Goal: Task Accomplishment & Management: Use online tool/utility

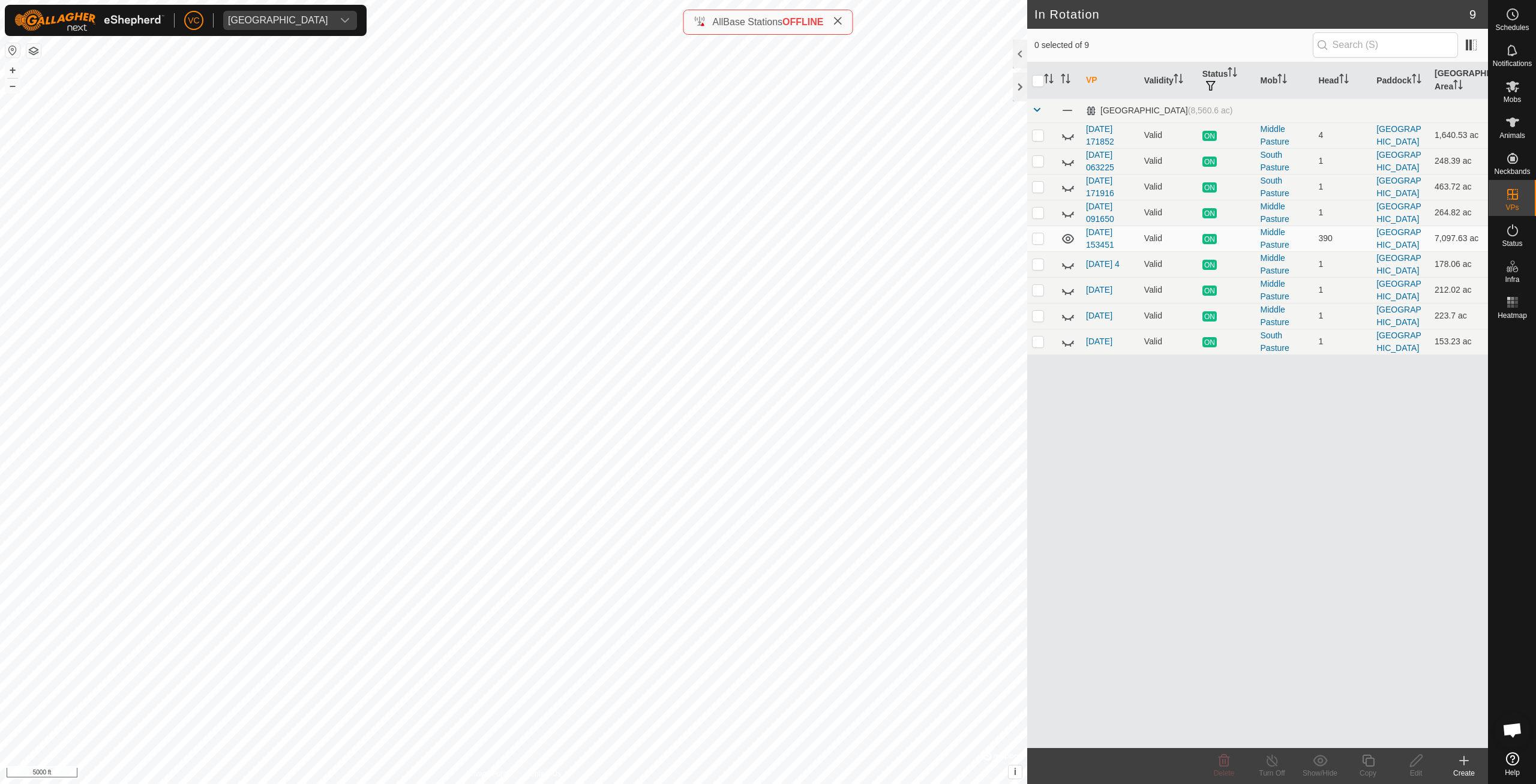
checkbox input "true"
click at [1364, 775] on div "Copy" at bounding box center [1368, 774] width 48 height 11
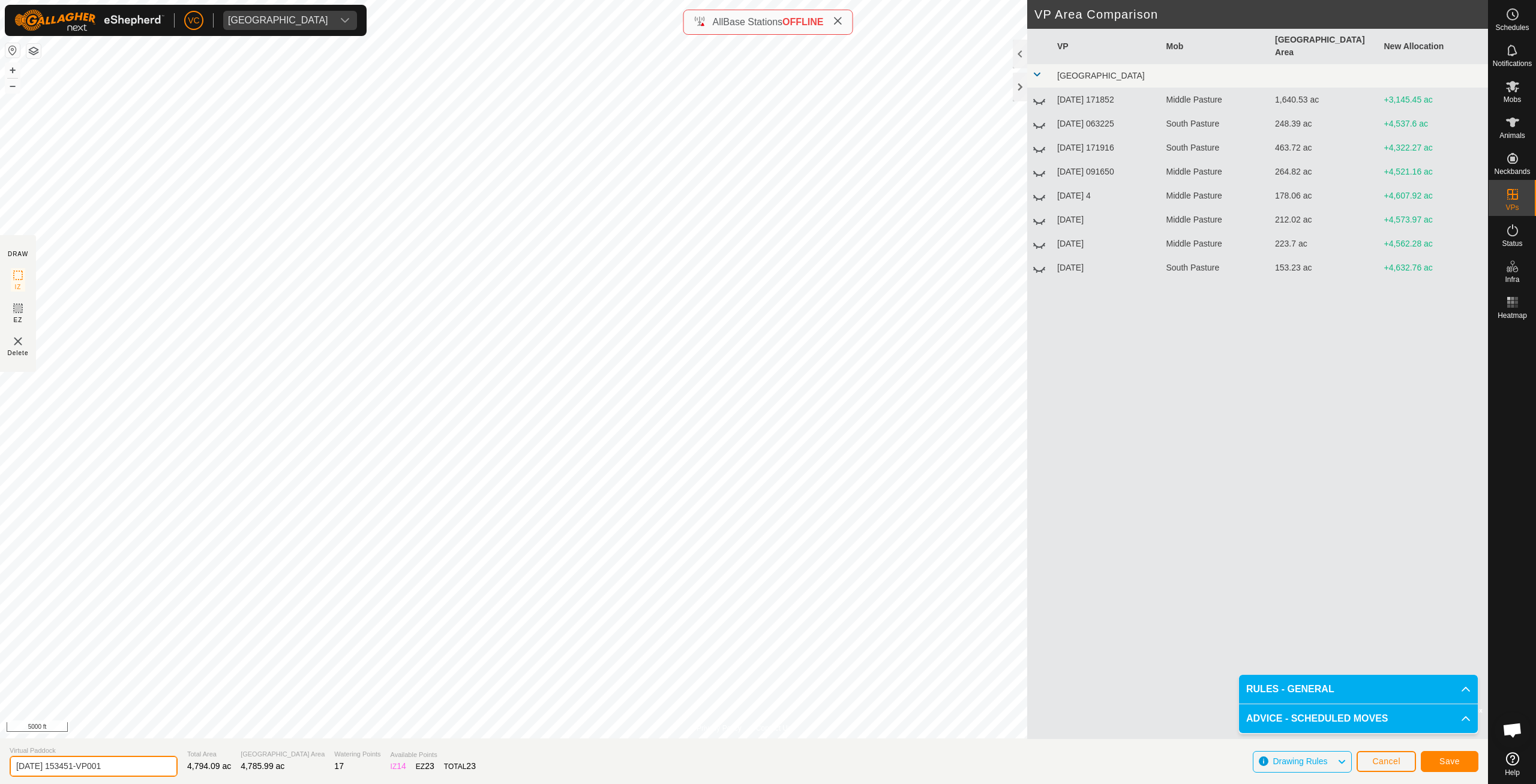
drag, startPoint x: 130, startPoint y: 763, endPoint x: 0, endPoint y: 756, distance: 130.2
click at [10, 756] on input "[DATE] 153451-VP001" at bounding box center [94, 766] width 168 height 21
type input "[DATE]"
click at [1442, 760] on span "Save" at bounding box center [1449, 761] width 20 height 10
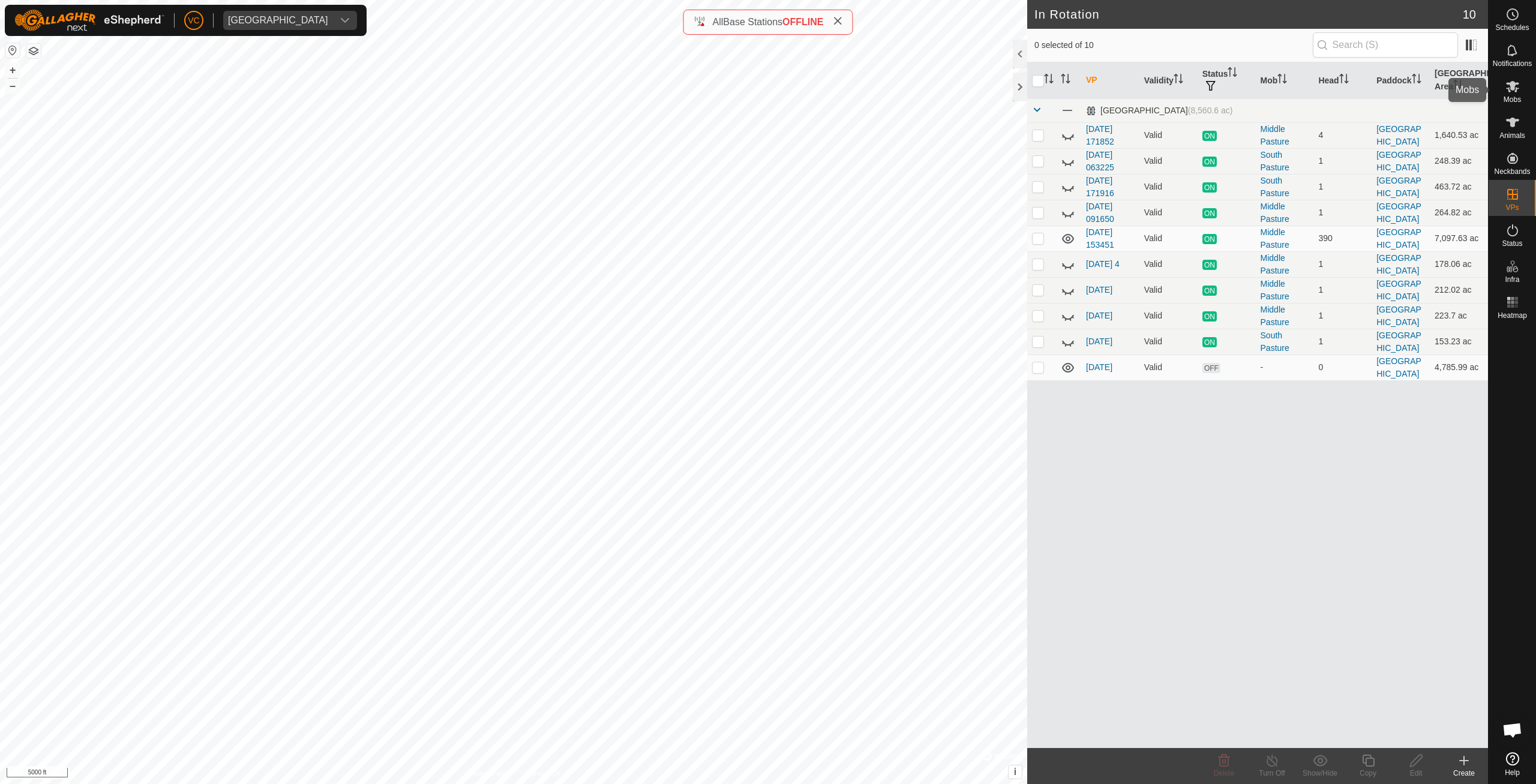
click at [1512, 98] on span "Mobs" at bounding box center [1512, 99] width 17 height 7
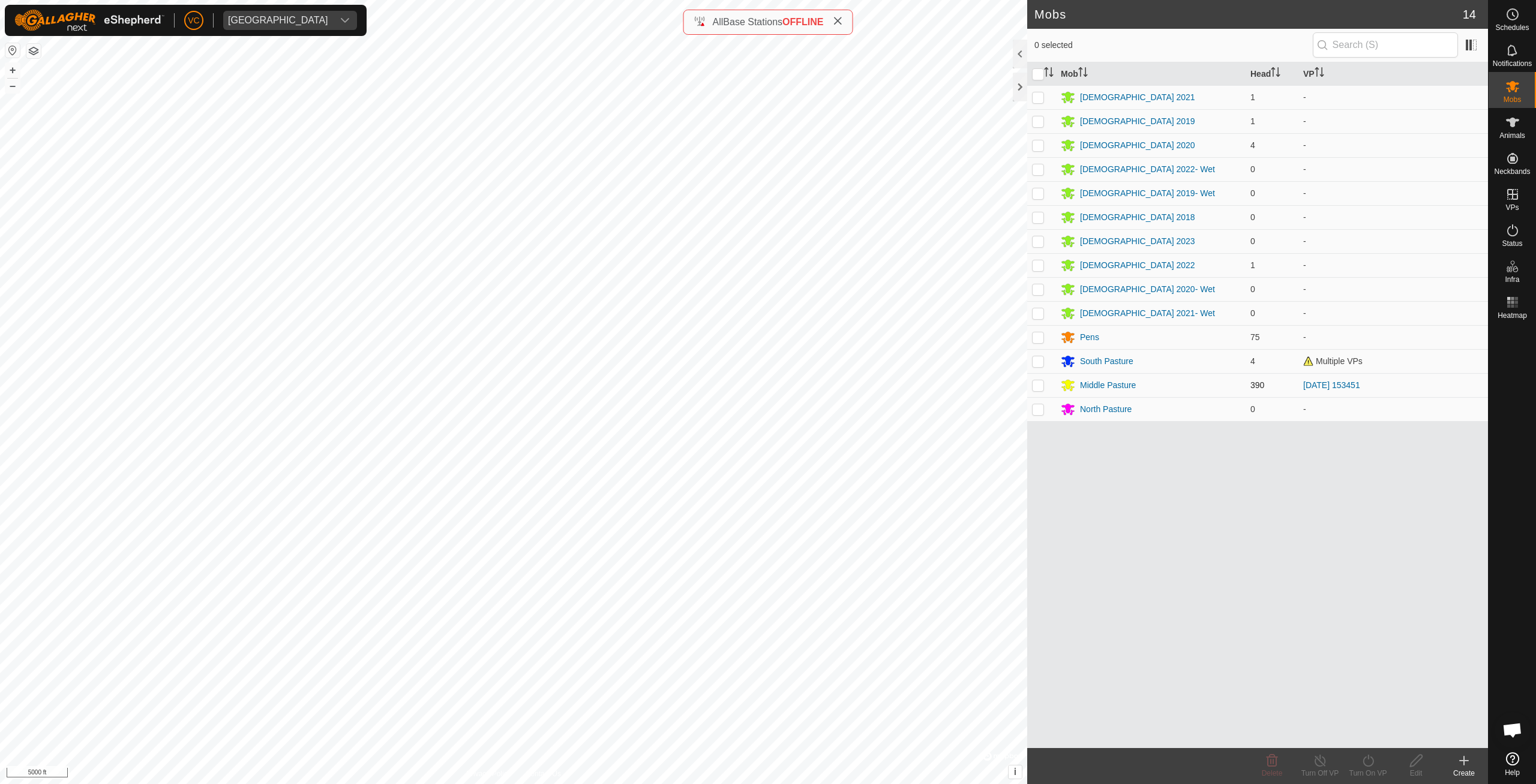
click at [1044, 385] on td at bounding box center [1041, 385] width 28 height 24
checkbox input "true"
click at [1318, 770] on div "Turn Off VP" at bounding box center [1320, 774] width 48 height 11
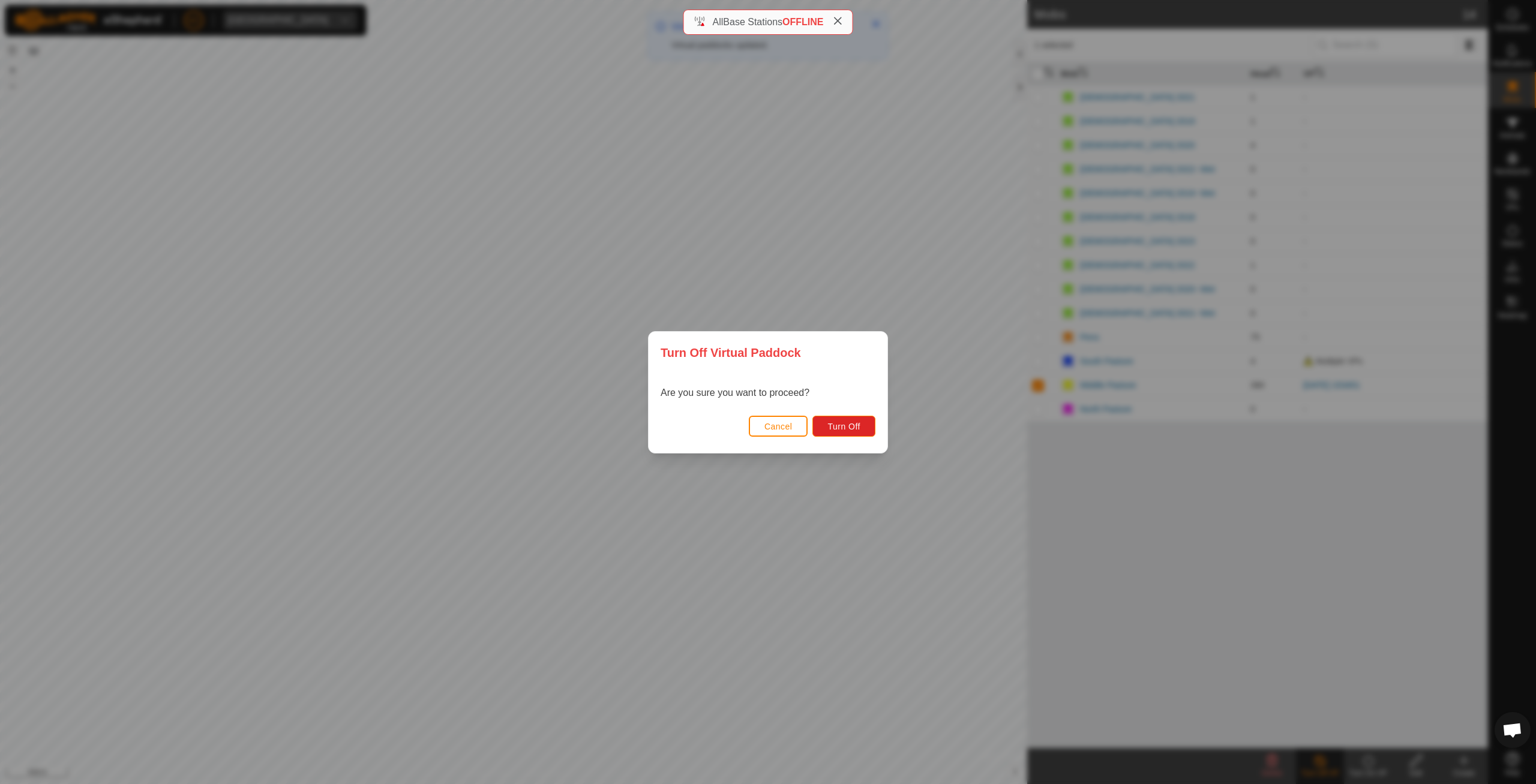
click at [791, 433] on button "Cancel" at bounding box center [779, 426] width 60 height 21
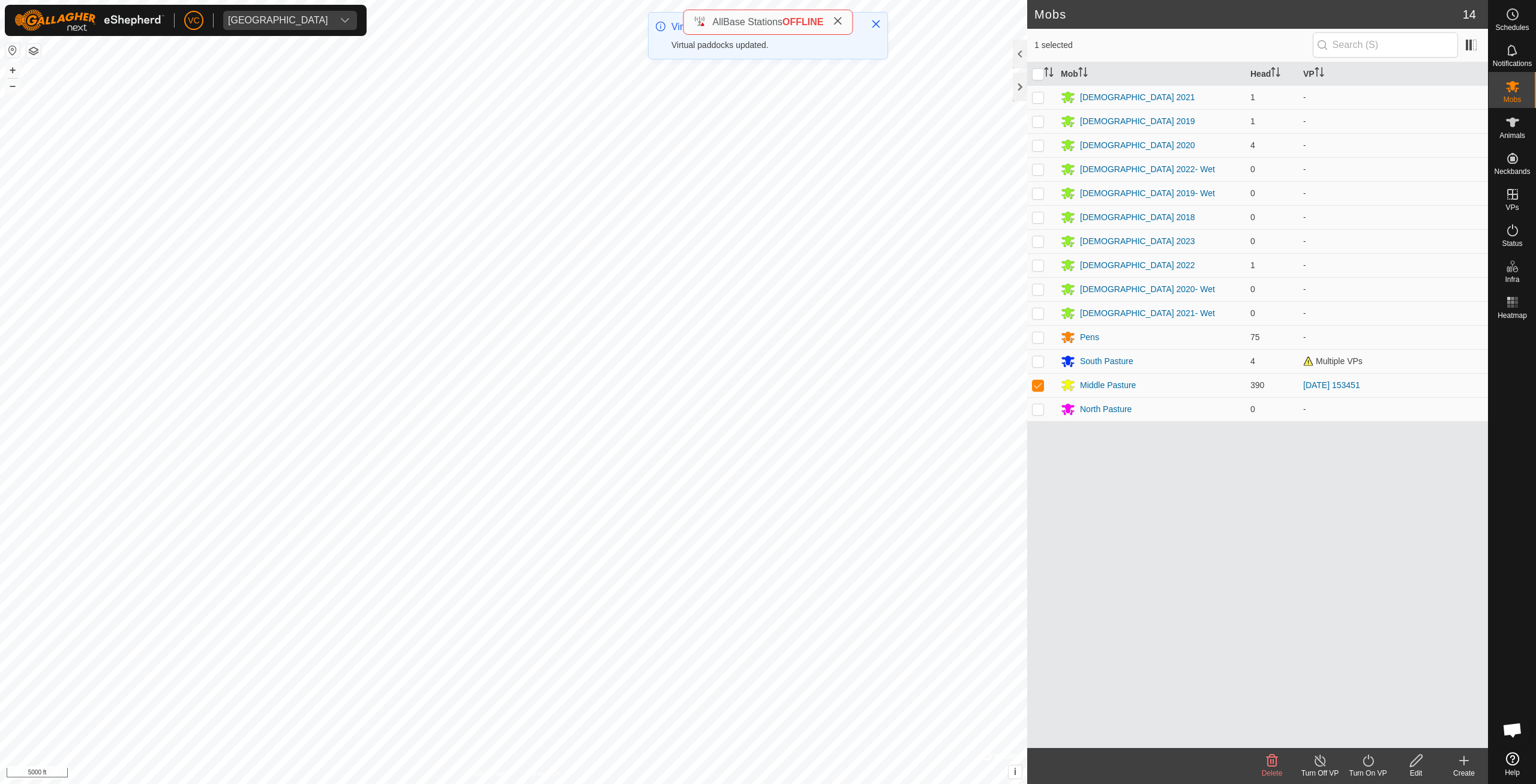
click at [1381, 767] on turn-on-svg-icon at bounding box center [1368, 760] width 48 height 15
click at [1371, 734] on link "Now" at bounding box center [1404, 734] width 119 height 24
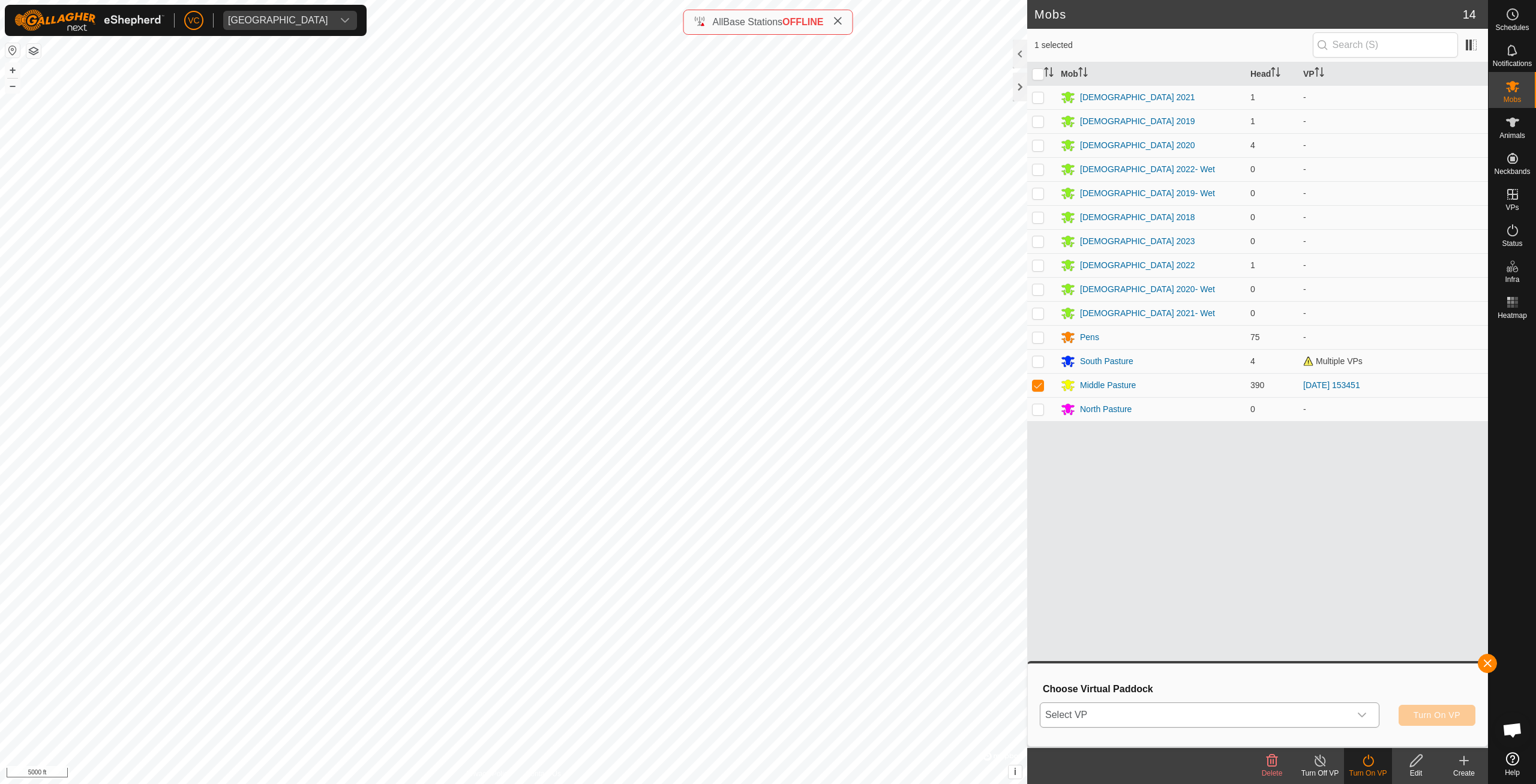
drag, startPoint x: 1245, startPoint y: 706, endPoint x: 1246, endPoint y: 714, distance: 8.1
click at [1245, 710] on span "Select VP" at bounding box center [1196, 715] width 310 height 24
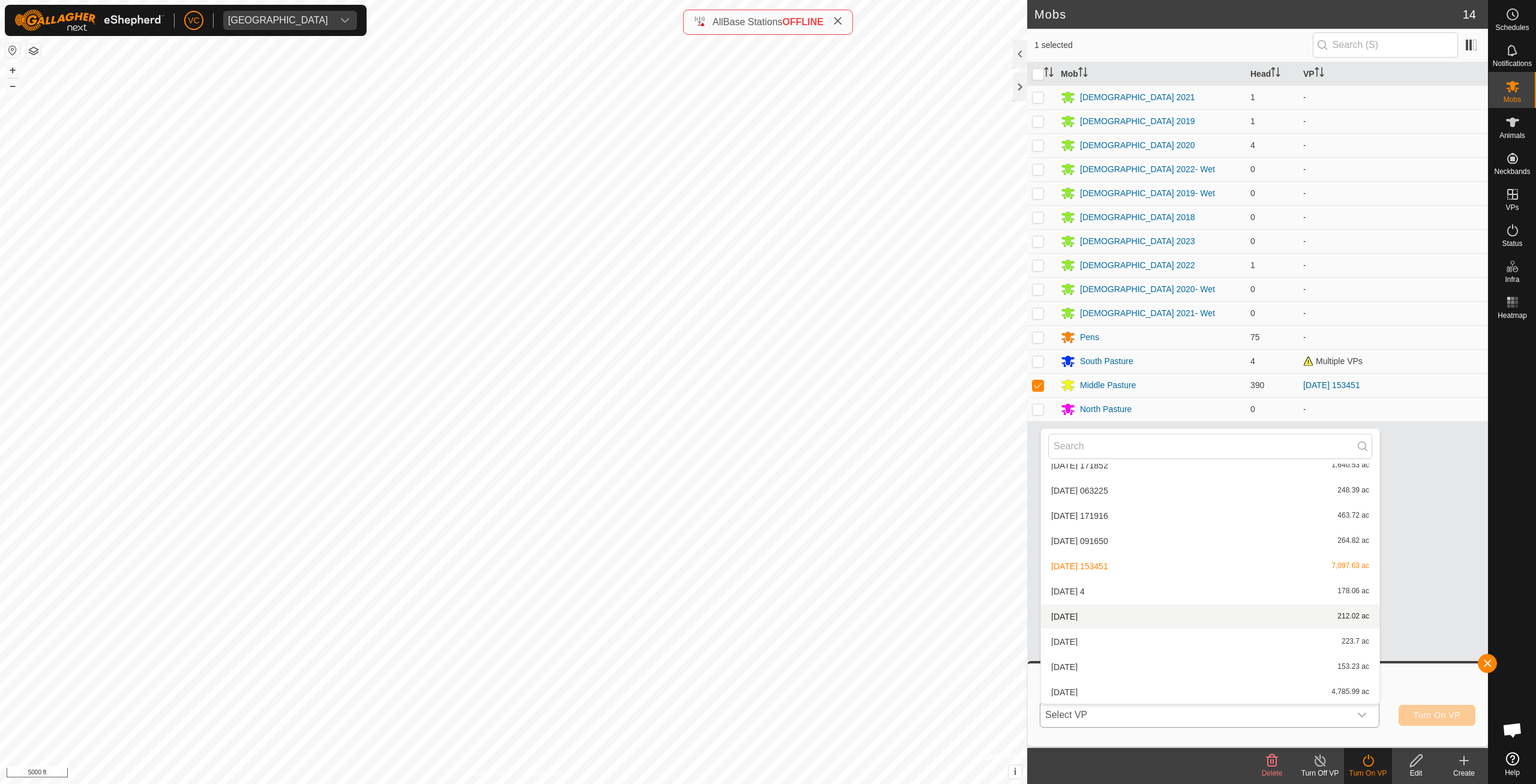
scroll to position [38, 0]
click at [1110, 689] on li "[DATE] 4,785.99 ac" at bounding box center [1210, 692] width 338 height 24
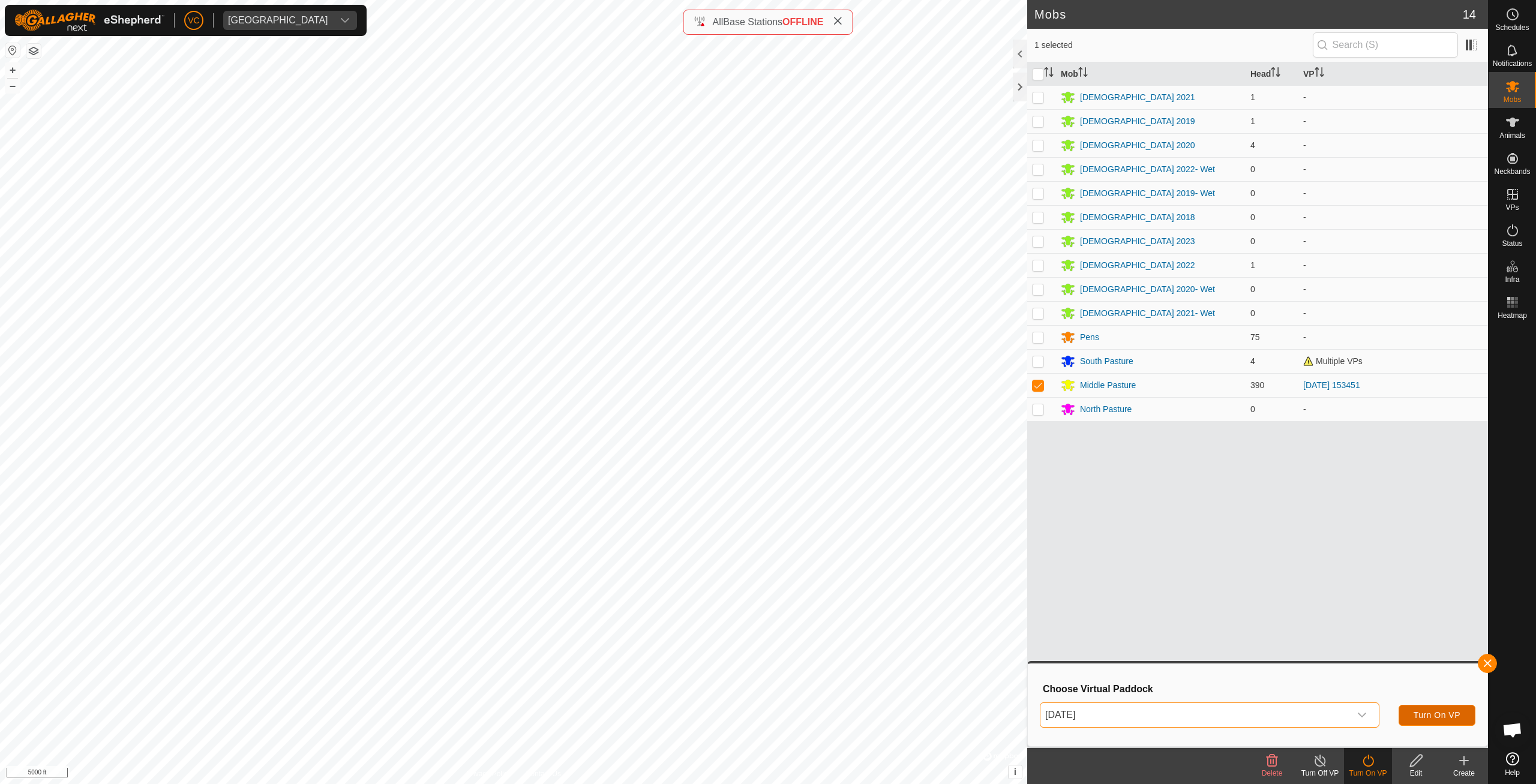
click at [1417, 713] on span "Turn On VP" at bounding box center [1437, 715] width 47 height 10
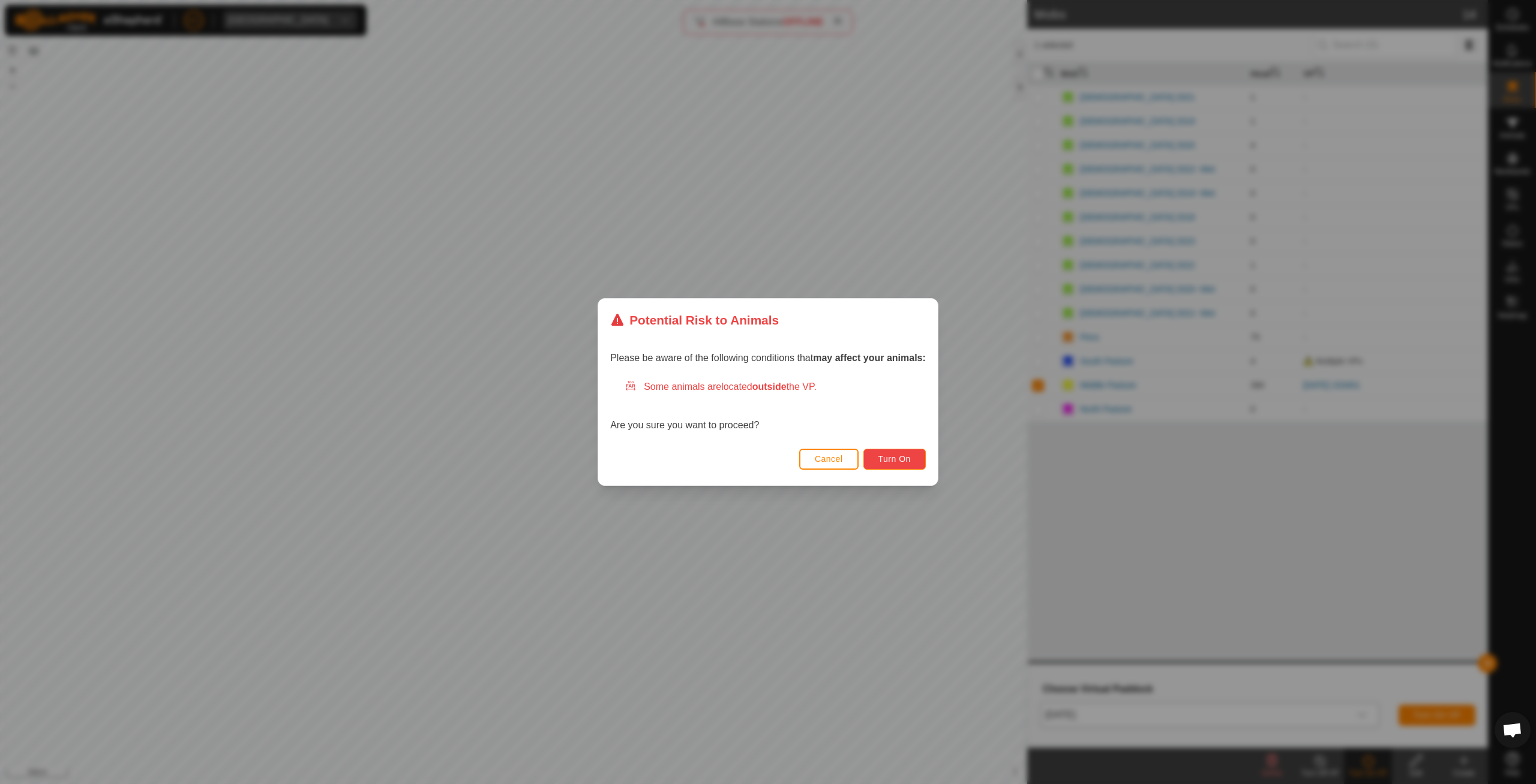
click at [909, 456] on span "Turn On" at bounding box center [895, 459] width 33 height 10
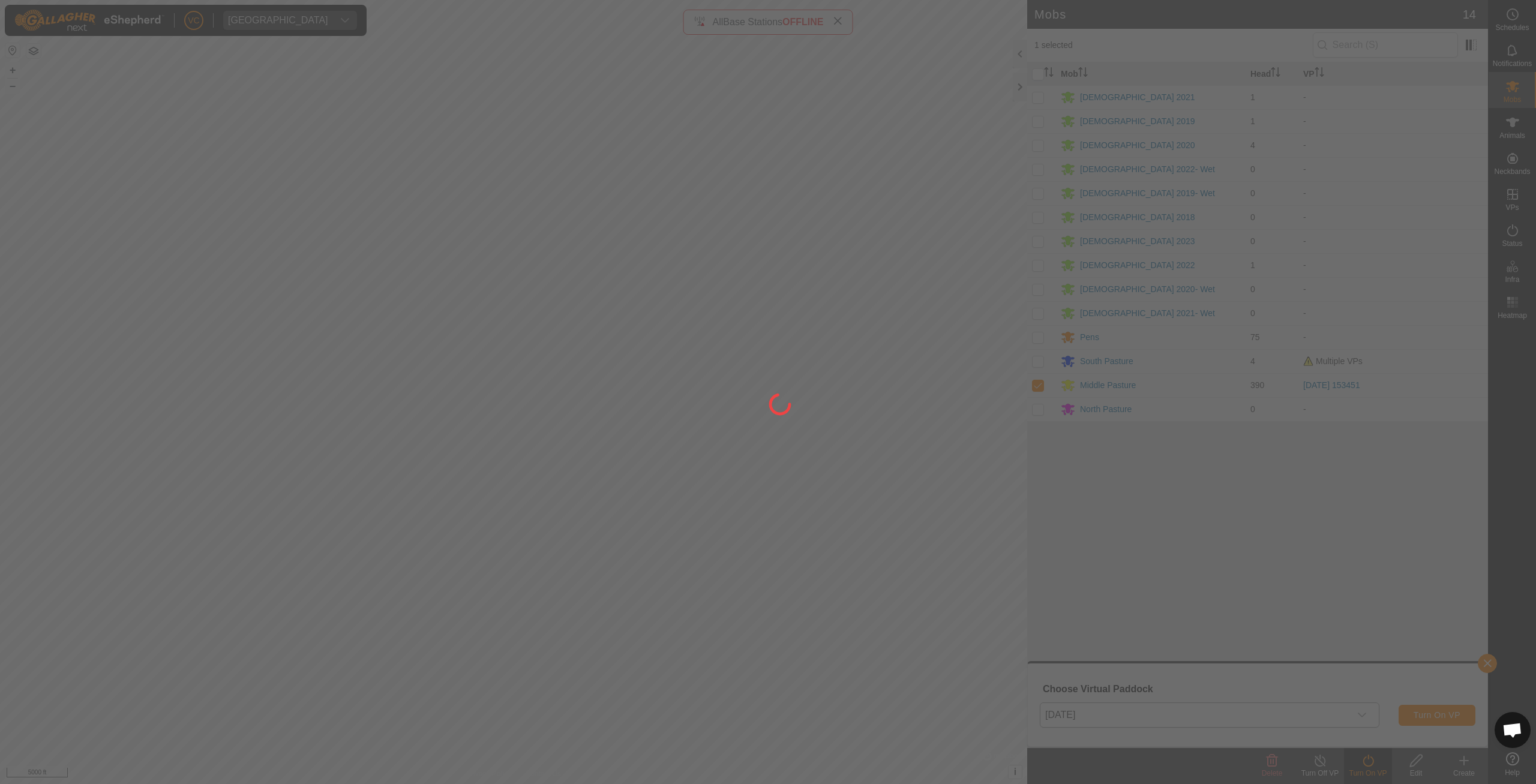
click at [563, 308] on div at bounding box center [768, 392] width 1536 height 784
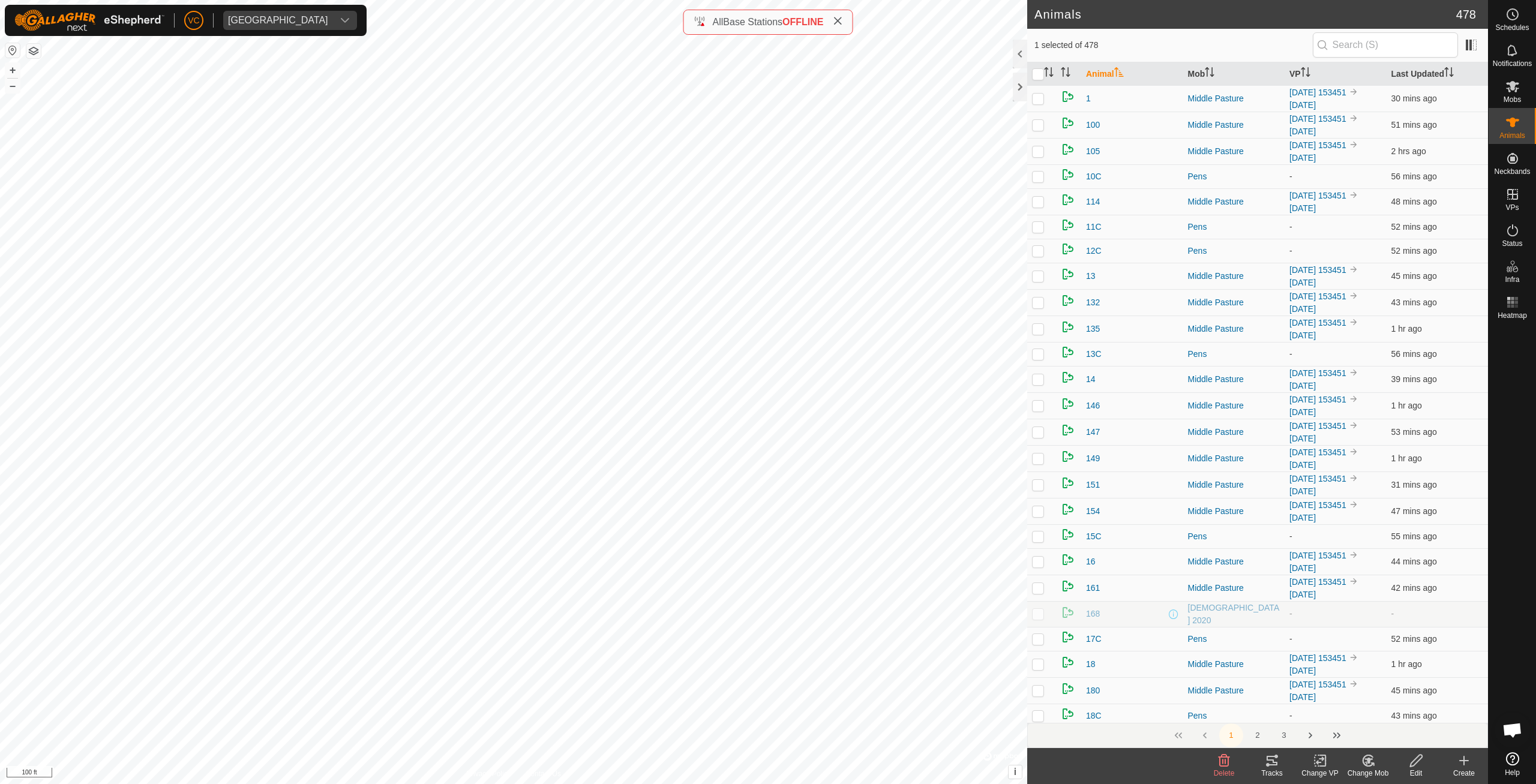
click at [1316, 770] on div "Change VP" at bounding box center [1320, 774] width 48 height 11
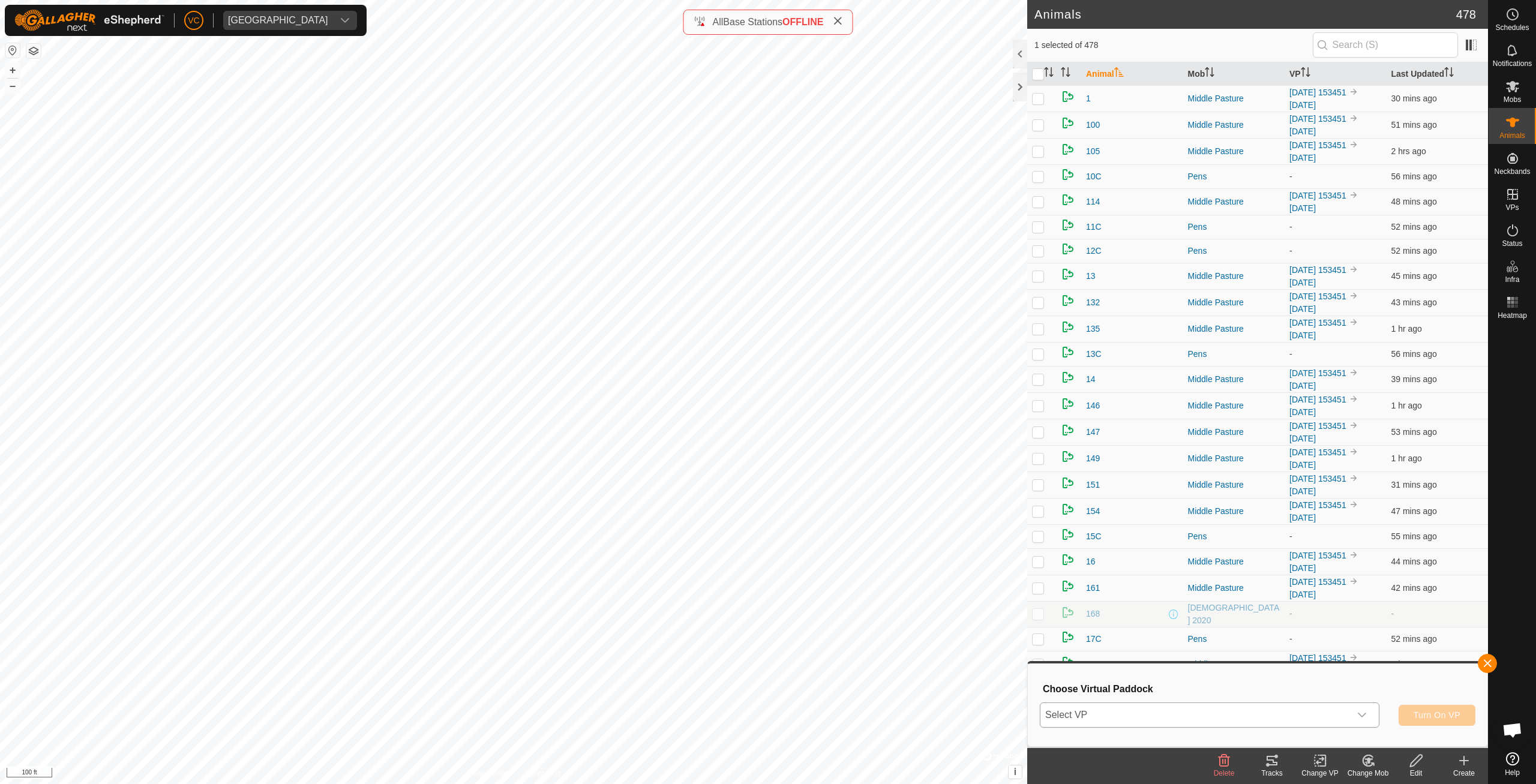
click at [1241, 707] on span "Select VP" at bounding box center [1196, 715] width 310 height 24
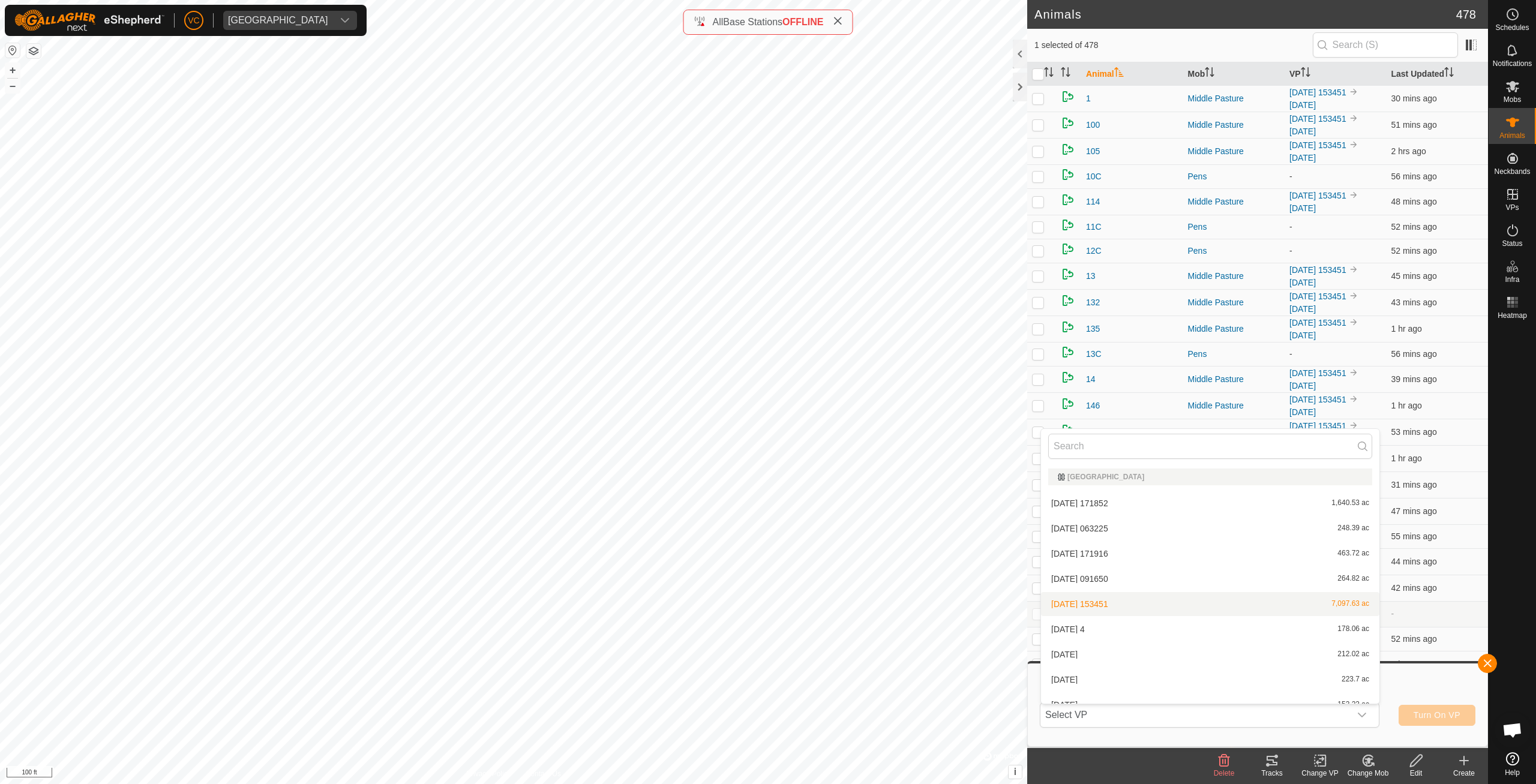
scroll to position [13, 0]
click at [1387, 733] on div "Choose Virtual Paddock Select [PERSON_NAME][GEOGRAPHIC_DATA] [DATE] 171852 1,64…" at bounding box center [1257, 705] width 445 height 68
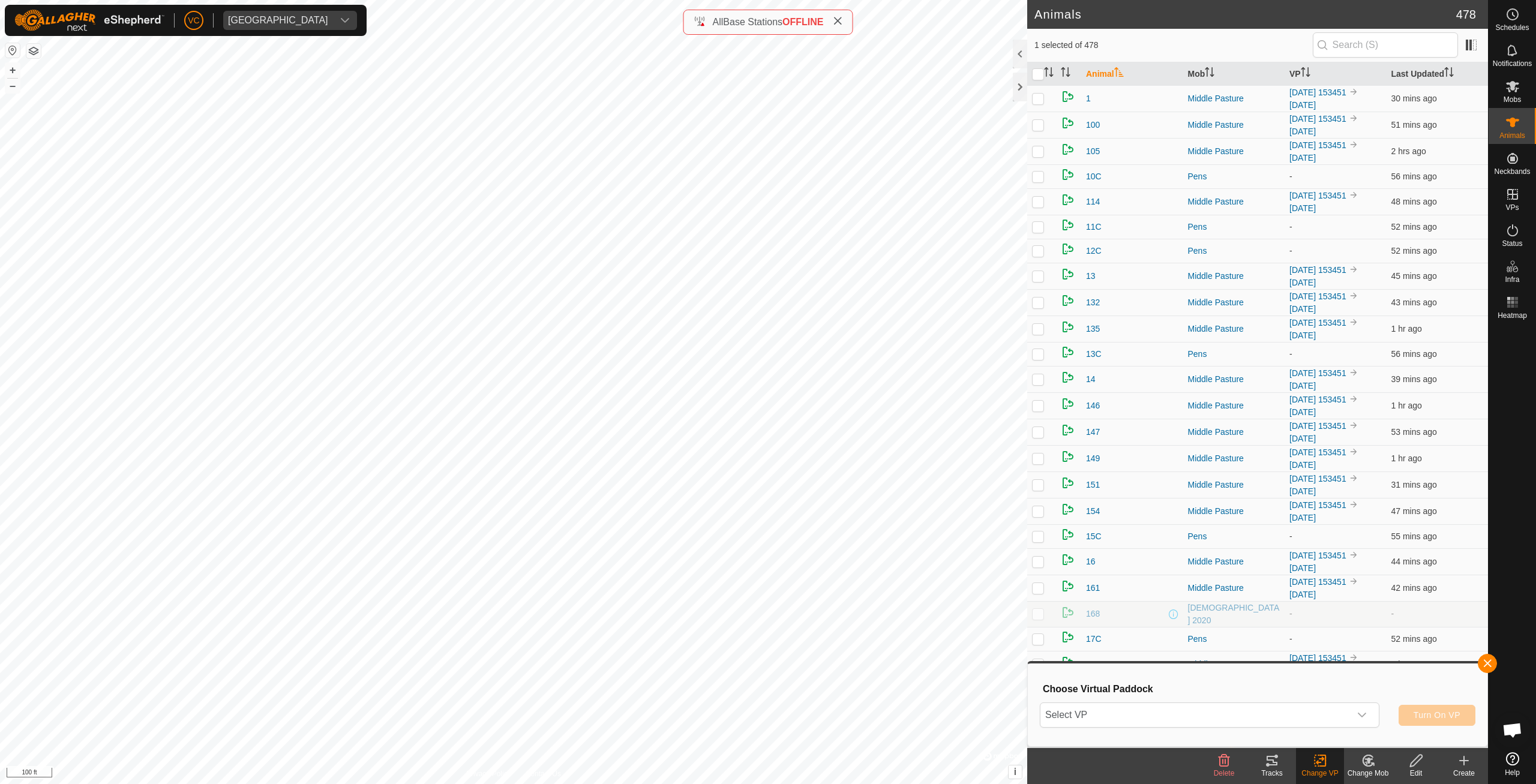
click at [1367, 764] on icon at bounding box center [1366, 762] width 3 height 3
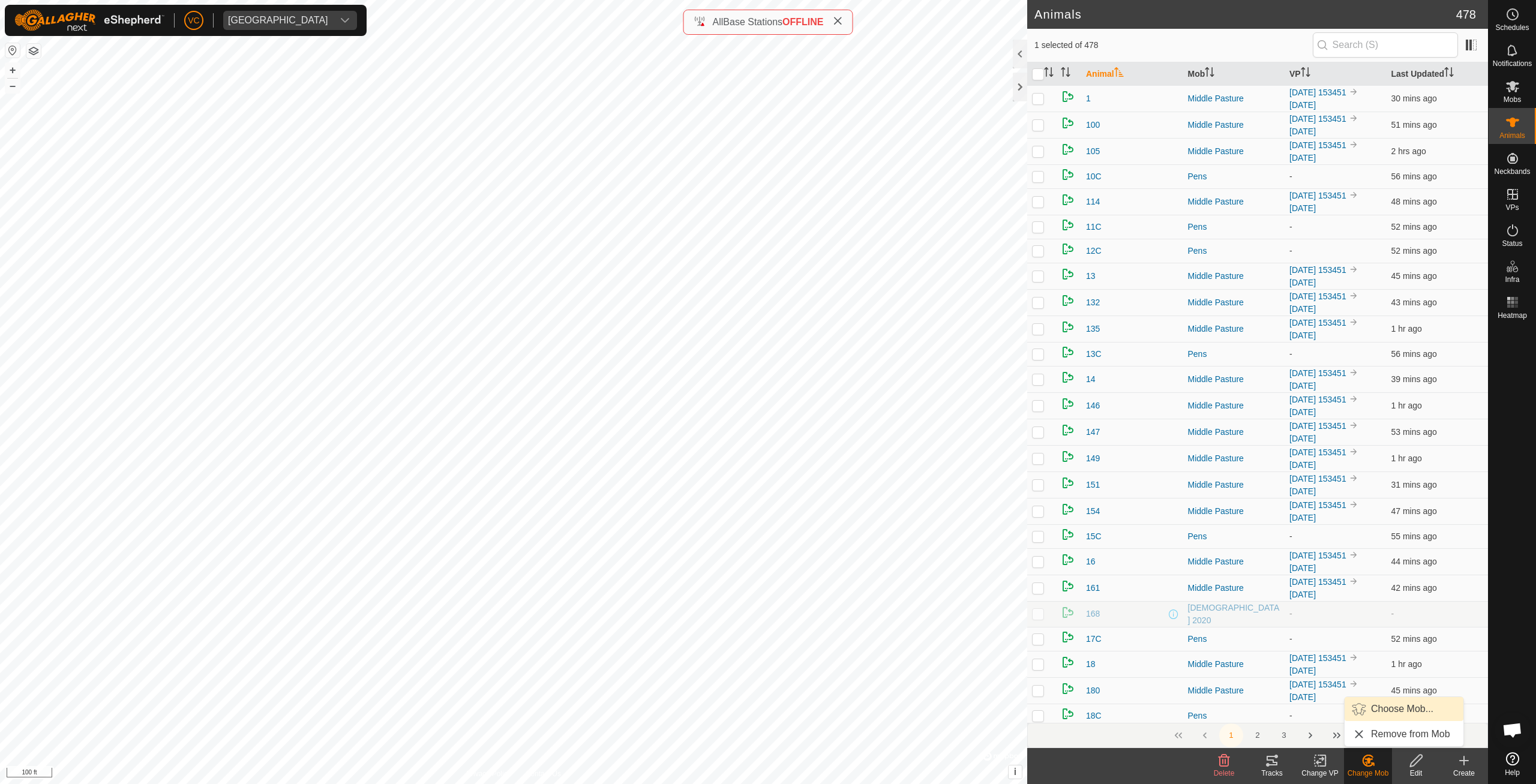
click at [1378, 712] on link "Choose Mob..." at bounding box center [1404, 709] width 119 height 24
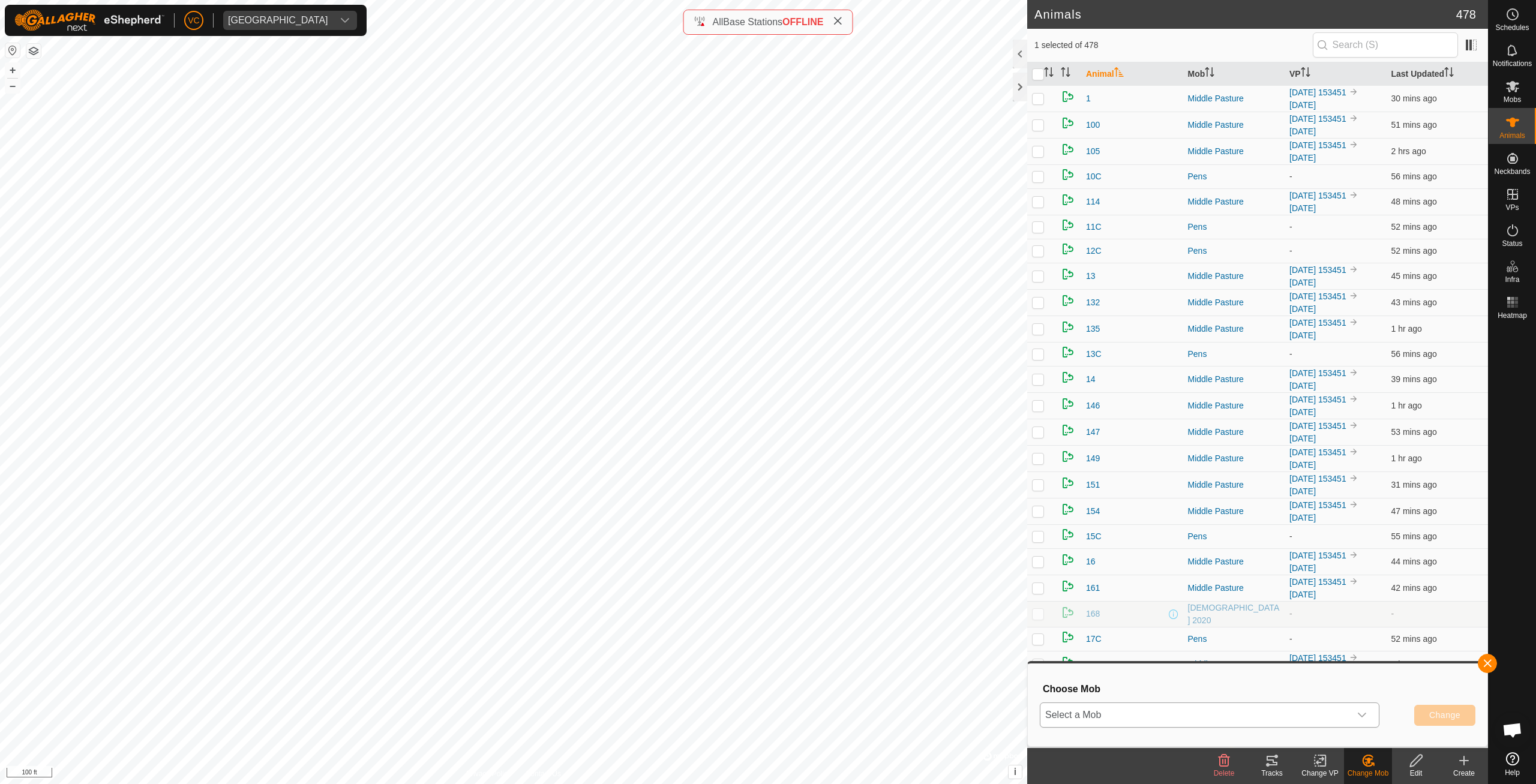
click at [1248, 723] on span "Select a Mob" at bounding box center [1196, 715] width 310 height 24
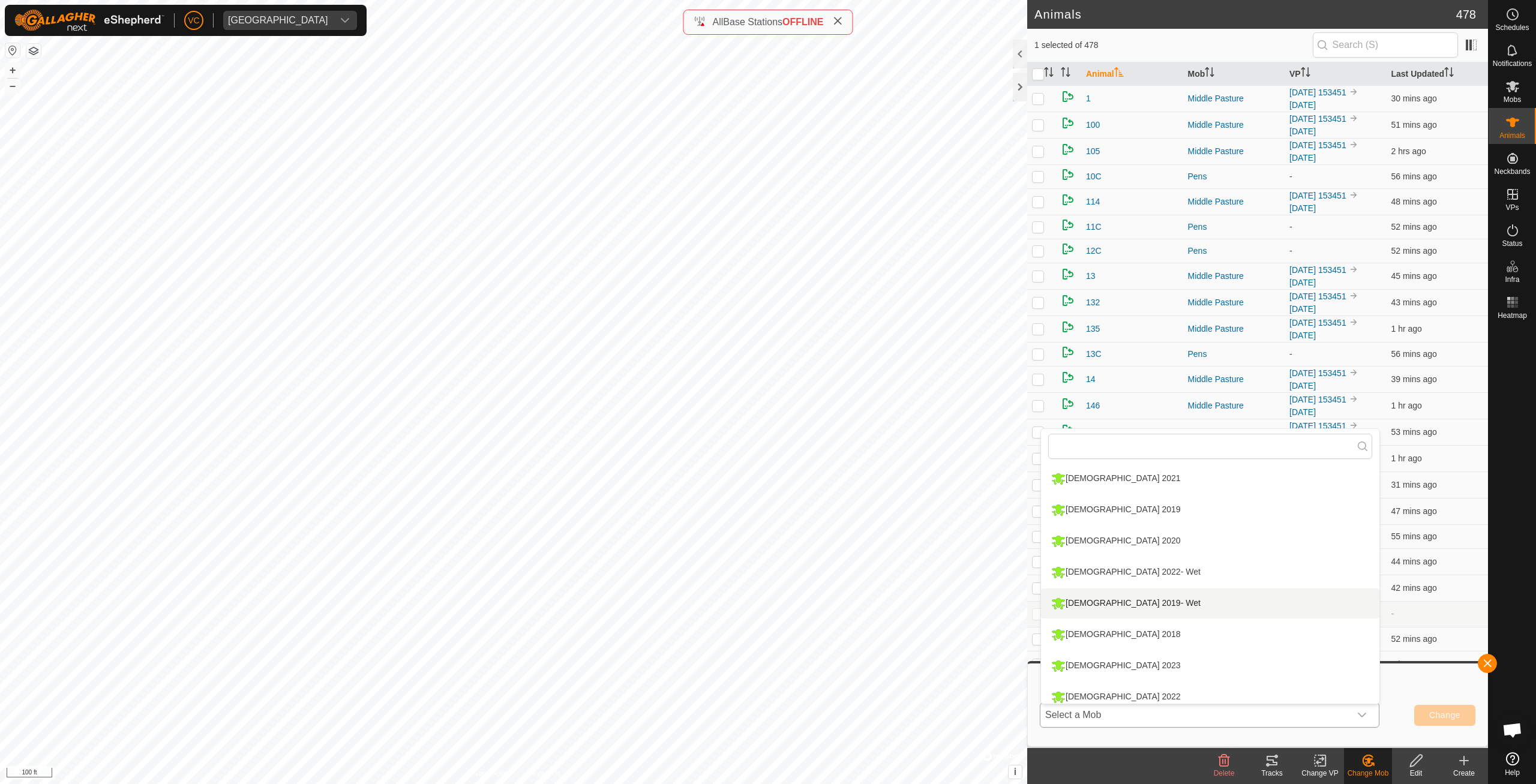
scroll to position [196, 0]
click at [1125, 605] on li "Pens" at bounding box center [1210, 594] width 338 height 30
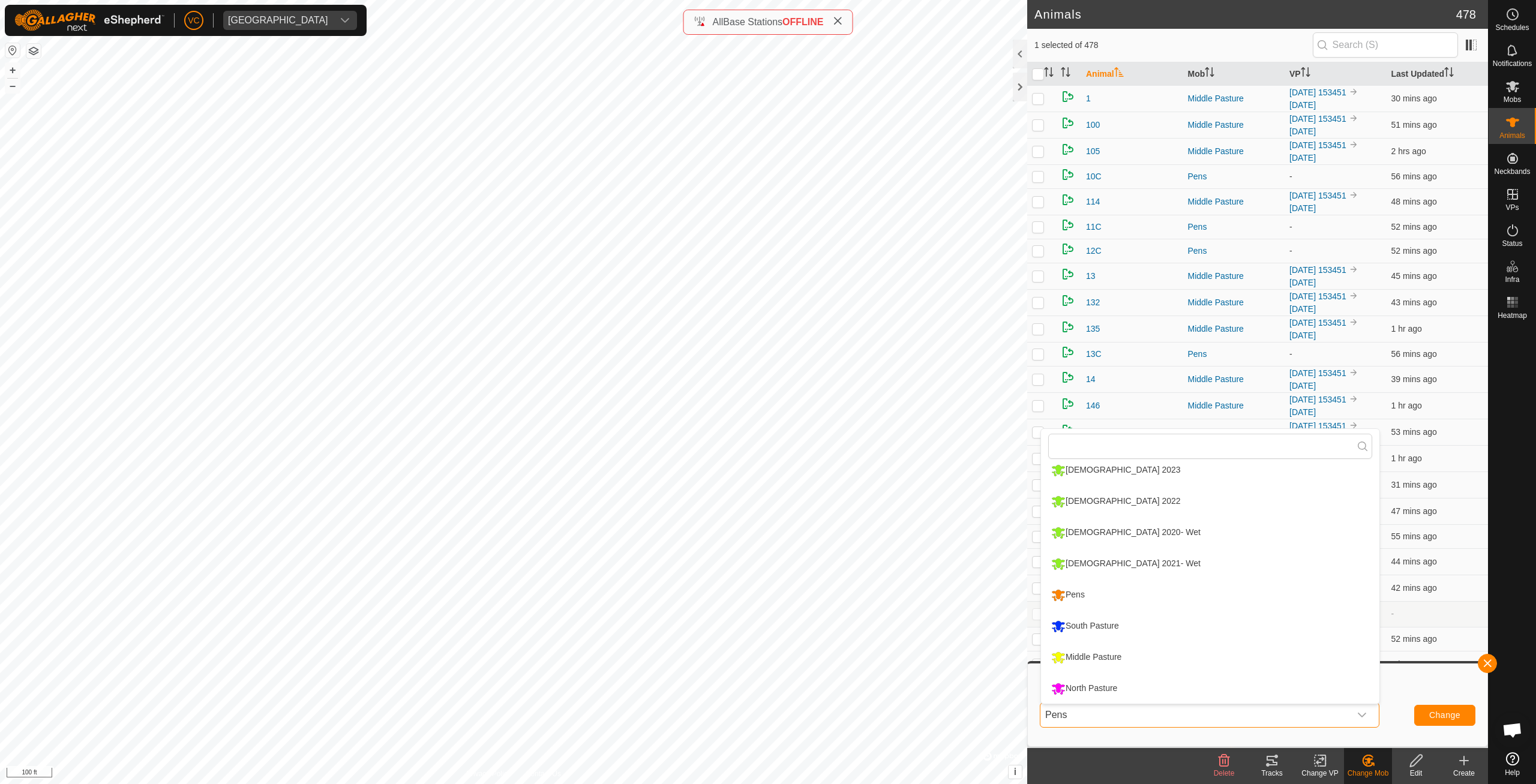
scroll to position [0, 0]
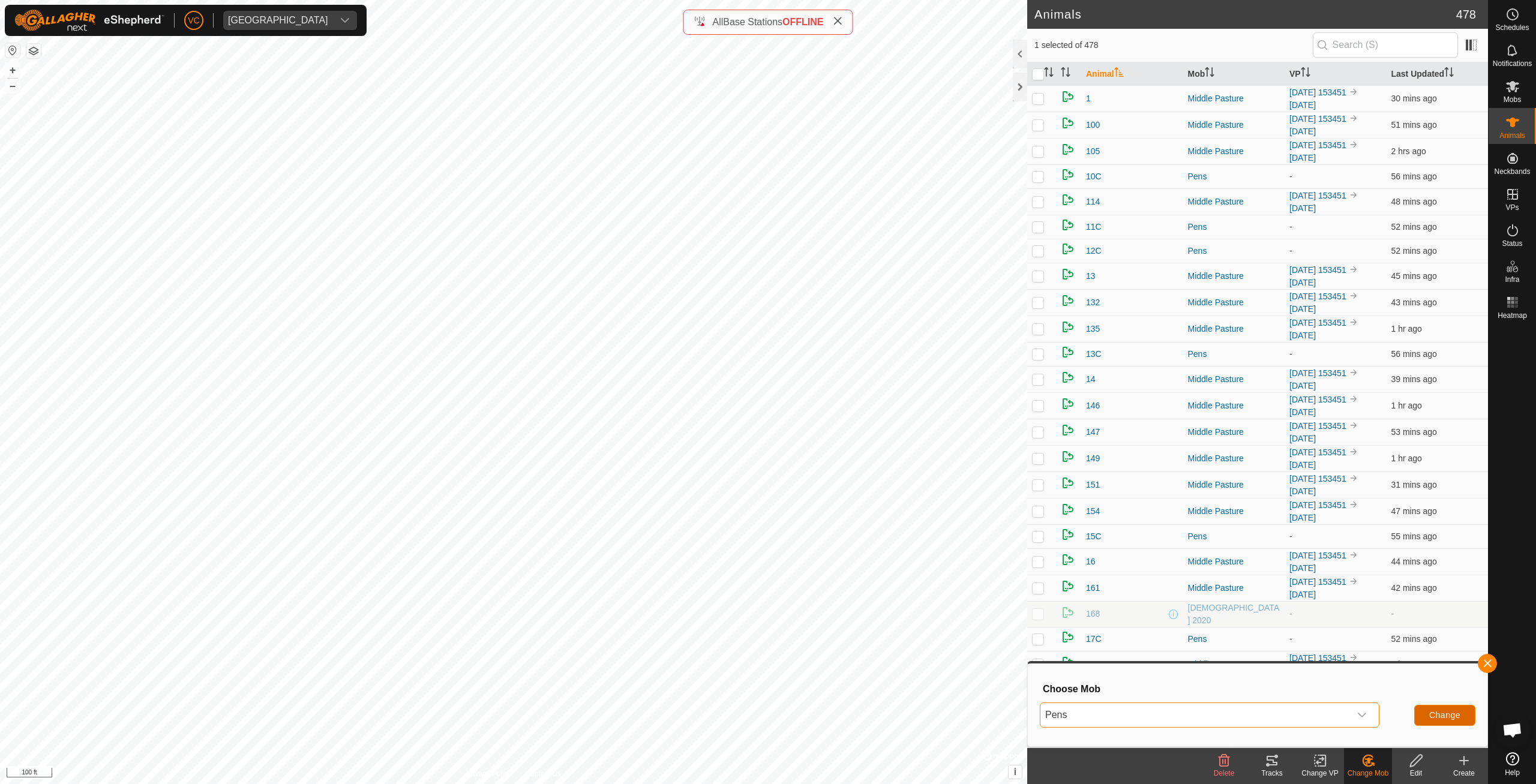
click at [1447, 707] on button "Change" at bounding box center [1445, 715] width 61 height 21
